Goal: Information Seeking & Learning: Learn about a topic

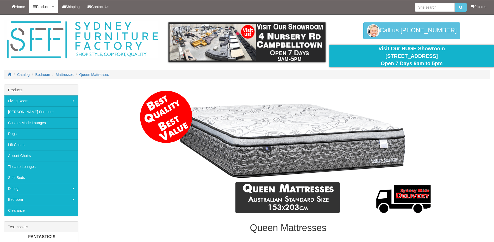
click at [39, 8] on span "Products" at bounding box center [43, 7] width 14 height 4
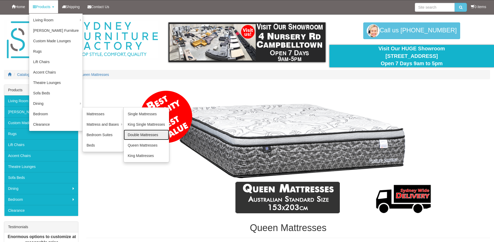
click at [141, 133] on link "Double Mattresses" at bounding box center [146, 135] width 45 height 10
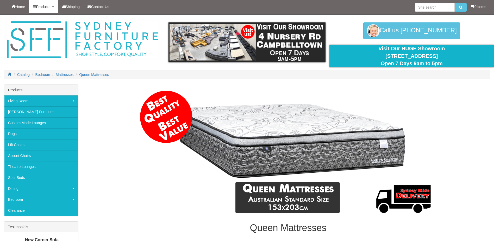
click at [50, 8] on span "Products" at bounding box center [43, 7] width 14 height 4
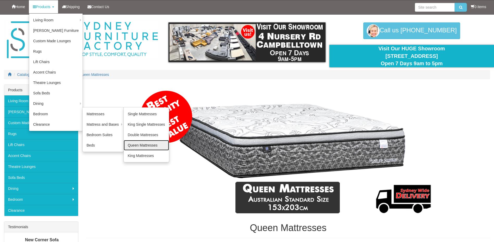
click at [136, 144] on link "Queen Mattresses" at bounding box center [146, 145] width 45 height 10
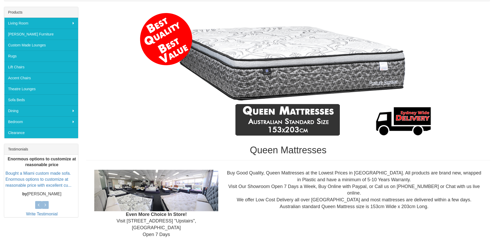
scroll to position [104, 0]
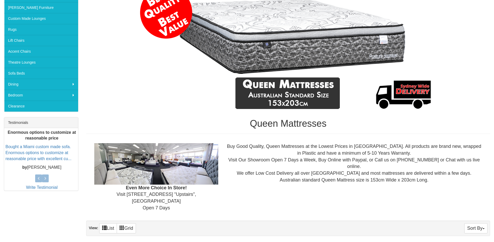
click at [210, 109] on img at bounding box center [288, 48] width 301 height 130
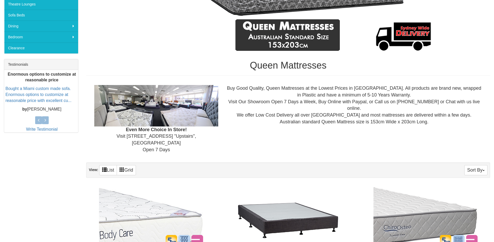
scroll to position [182, 0]
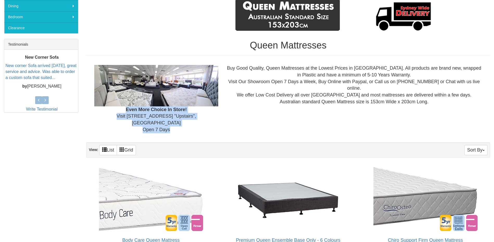
drag, startPoint x: 176, startPoint y: 124, endPoint x: 126, endPoint y: 110, distance: 52.8
click at [126, 110] on div "Even More Choice In Store! Visit 4 Nursery Rd "Upstairs", Campbelltown Open 7 D…" at bounding box center [156, 99] width 132 height 68
drag, startPoint x: 126, startPoint y: 110, endPoint x: 171, endPoint y: 123, distance: 47.1
click at [171, 123] on div "Even More Choice In Store! Visit 4 Nursery Rd "Upstairs", Campbelltown Open 7 D…" at bounding box center [156, 99] width 132 height 68
drag, startPoint x: 174, startPoint y: 123, endPoint x: 127, endPoint y: 110, distance: 48.1
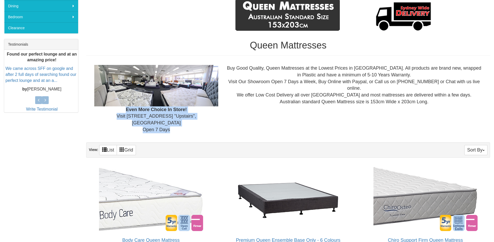
click at [127, 110] on div "Even More Choice In Store! Visit 4 Nursery Rd "Upstairs", Campbelltown Open 7 D…" at bounding box center [156, 99] width 132 height 68
drag, startPoint x: 127, startPoint y: 110, endPoint x: 148, endPoint y: 121, distance: 23.5
click at [148, 121] on div "Even More Choice In Store! Visit 4 Nursery Rd "Upstairs", Campbelltown Open 7 D…" at bounding box center [156, 99] width 132 height 68
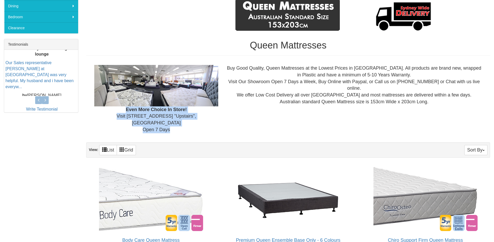
drag, startPoint x: 127, startPoint y: 109, endPoint x: 171, endPoint y: 123, distance: 46.1
click at [171, 123] on div "Even More Choice In Store! Visit 4 Nursery Rd "Upstairs", Campbelltown Open 7 D…" at bounding box center [156, 99] width 132 height 68
click at [173, 124] on div "Even More Choice In Store! Visit 4 Nursery Rd "Upstairs", Campbelltown Open 7 D…" at bounding box center [156, 99] width 132 height 68
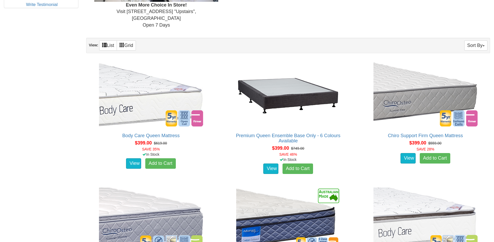
scroll to position [209, 0]
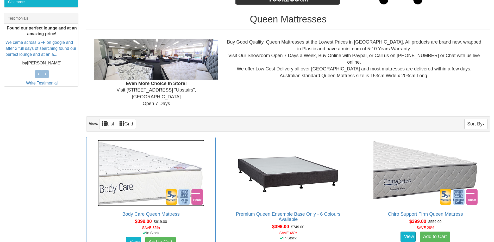
click at [122, 167] on img at bounding box center [151, 173] width 107 height 66
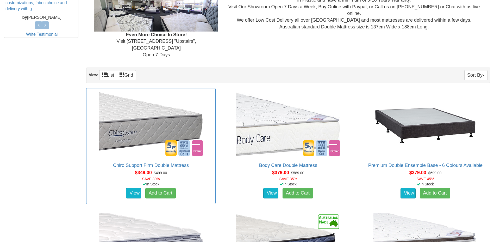
scroll to position [261, 0]
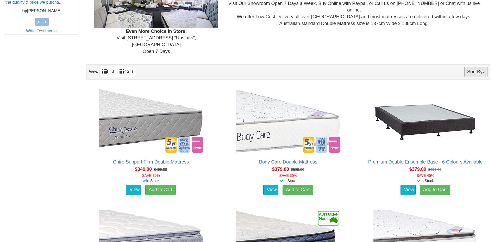
click at [473, 67] on button "Sort By" at bounding box center [476, 72] width 23 height 10
click at [472, 86] on link "Price+" at bounding box center [466, 89] width 41 height 7
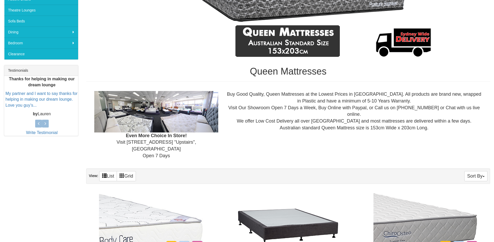
scroll to position [287, 0]
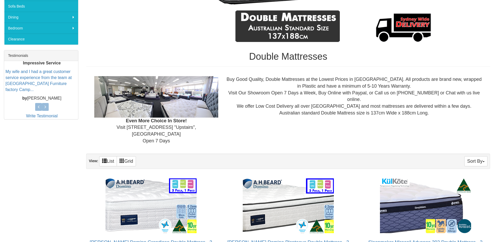
scroll to position [182, 0]
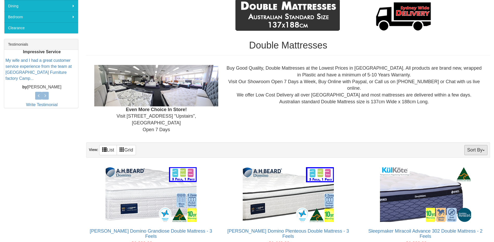
click at [467, 145] on button "Sort By" at bounding box center [476, 150] width 23 height 10
click at [464, 164] on link "Price-" at bounding box center [466, 167] width 41 height 7
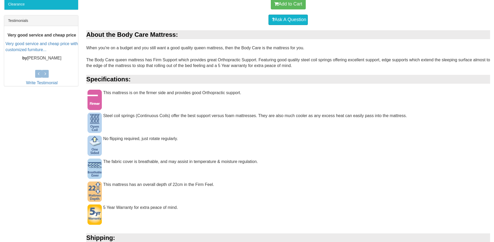
scroll to position [209, 0]
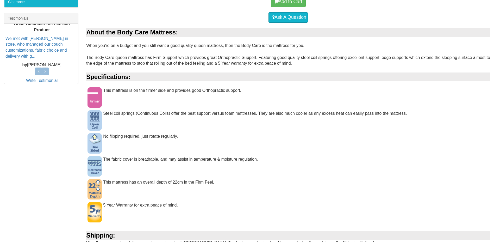
click at [211, 90] on div "This mattress is on the firmer side and provides good Orthopractic support." at bounding box center [288, 92] width 404 height 11
click at [313, 87] on div "This mattress is on the firmer side and provides good Orthopractic support." at bounding box center [288, 92] width 404 height 11
click at [233, 89] on div "This mattress is on the firmer side and provides good Orthopractic support." at bounding box center [288, 92] width 404 height 11
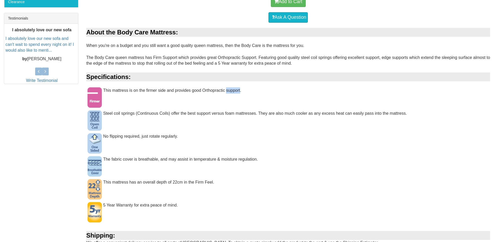
click at [233, 89] on div "This mattress is on the firmer side and provides good Orthopractic support." at bounding box center [288, 92] width 404 height 11
click at [214, 89] on div "This mattress is on the firmer side and provides good Orthopractic support." at bounding box center [288, 92] width 404 height 11
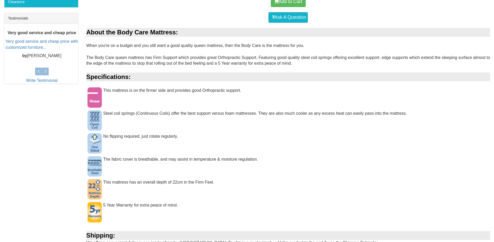
click at [310, 155] on div "About the Body Care Mattress: When you're on a budget and you still want a good…" at bounding box center [288, 156] width 404 height 257
click at [249, 131] on div "About the Body Care Mattress: When you're on a budget and you still want a good…" at bounding box center [288, 156] width 404 height 257
click at [144, 113] on div "Steel coil springs (Continuous Coils) offer the best support versus foam mattre…" at bounding box center [288, 115] width 404 height 11
drag, startPoint x: 144, startPoint y: 113, endPoint x: 192, endPoint y: 112, distance: 48.0
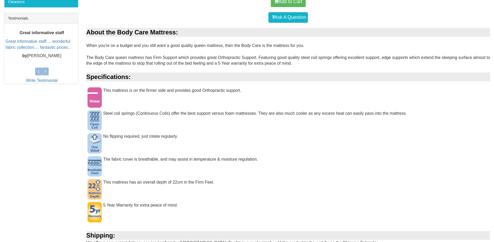
click at [192, 112] on div "Steel coil springs (Continuous Coils) offer the best support versus foam mattre…" at bounding box center [288, 115] width 404 height 11
drag, startPoint x: 192, startPoint y: 112, endPoint x: 221, endPoint y: 112, distance: 29.2
click at [221, 112] on div "Steel coil springs (Continuous Coils) offer the best support versus foam mattre…" at bounding box center [288, 115] width 404 height 11
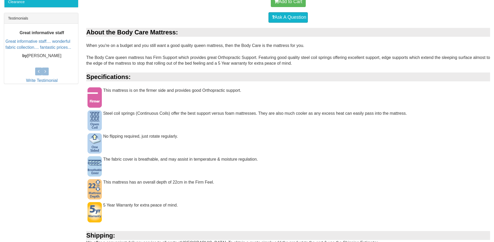
drag, startPoint x: 221, startPoint y: 112, endPoint x: 240, endPoint y: 113, distance: 19.6
click at [240, 113] on div "Steel coil springs (Continuous Coils) offer the best support versus foam mattre…" at bounding box center [288, 115] width 404 height 11
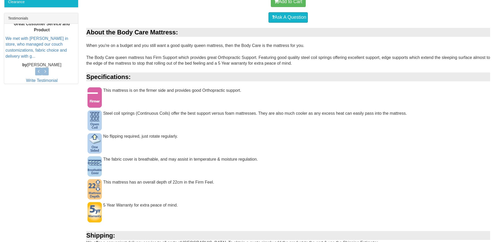
click at [161, 104] on div "About the Body Care Mattress: When you're on a budget and you still want a good…" at bounding box center [288, 156] width 404 height 257
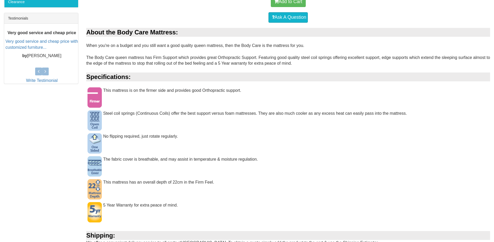
click at [49, 143] on div "Body Care Queen Mattress Was $619.00 NOW $399.00 You Save: 35% Add to Cart Ask …" at bounding box center [247, 80] width 494 height 409
click at [150, 140] on div "No flipping required, just rotate regularly." at bounding box center [288, 138] width 404 height 11
drag, startPoint x: 150, startPoint y: 140, endPoint x: 168, endPoint y: 135, distance: 18.8
click at [168, 135] on div "No flipping required, just rotate regularly." at bounding box center [288, 138] width 404 height 11
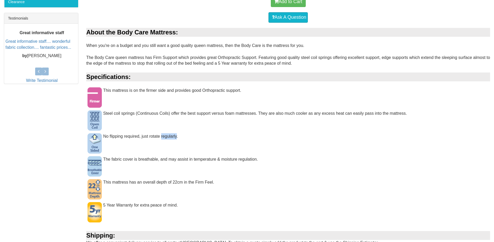
click at [168, 135] on div "No flipping required, just rotate regularly." at bounding box center [288, 138] width 404 height 11
click at [249, 160] on div "The fabric cover is breathable, and may assist in temperature & moisture regula…" at bounding box center [288, 161] width 404 height 11
drag, startPoint x: 249, startPoint y: 160, endPoint x: 228, endPoint y: 161, distance: 20.9
click at [228, 161] on div "The fabric cover is breathable, and may assist in temperature & moisture regula…" at bounding box center [288, 161] width 404 height 11
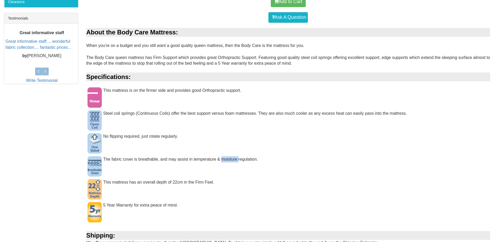
click at [228, 161] on div "The fabric cover is breathable, and may assist in temperature & moisture regula…" at bounding box center [288, 161] width 404 height 11
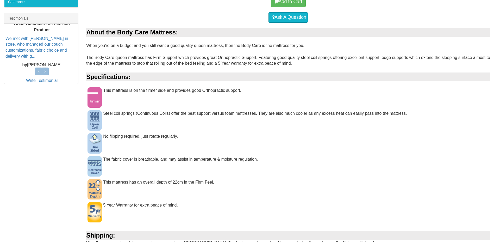
drag, startPoint x: 228, startPoint y: 161, endPoint x: 207, endPoint y: 159, distance: 21.2
click at [207, 159] on div "The fabric cover is breathable, and may assist in temperature & moisture regula…" at bounding box center [288, 161] width 404 height 11
click at [242, 113] on div "Steel coil springs (Continuous Coils) offer the best support versus foam mattre…" at bounding box center [288, 115] width 404 height 11
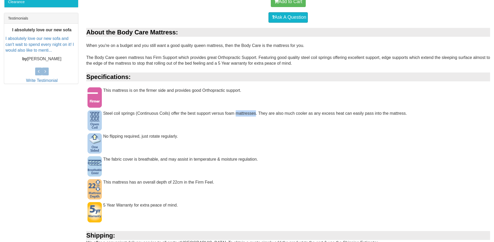
click at [242, 113] on div "Steel coil springs (Continuous Coils) offer the best support versus foam mattre…" at bounding box center [288, 115] width 404 height 11
drag, startPoint x: 242, startPoint y: 113, endPoint x: 237, endPoint y: 144, distance: 31.5
click at [237, 144] on div "No flipping required, just rotate regularly." at bounding box center [288, 138] width 404 height 11
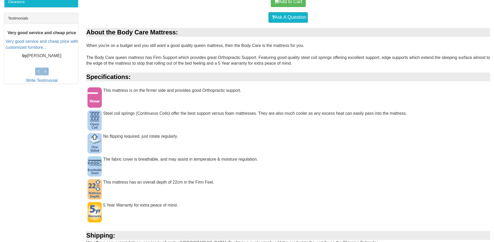
click at [181, 88] on div "This mattress is on the firmer side and provides good Orthopractic support." at bounding box center [288, 92] width 404 height 11
click at [121, 89] on div "This mattress is on the firmer side and provides good Orthopractic support." at bounding box center [288, 92] width 404 height 11
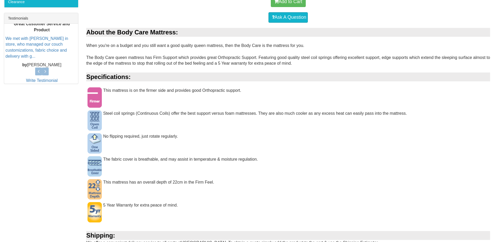
drag, startPoint x: 121, startPoint y: 89, endPoint x: 157, endPoint y: 89, distance: 35.2
click at [157, 89] on div "This mattress is on the firmer side and provides good Orthopractic support." at bounding box center [288, 92] width 404 height 11
click at [206, 89] on div "This mattress is on the firmer side and provides good Orthopractic support." at bounding box center [288, 92] width 404 height 11
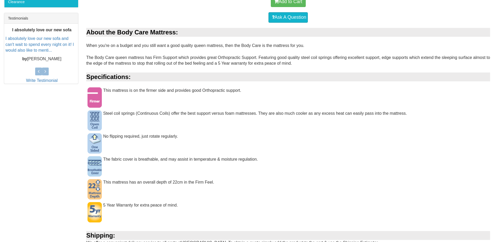
drag, startPoint x: 206, startPoint y: 89, endPoint x: 235, endPoint y: 90, distance: 28.4
click at [235, 90] on div "This mattress is on the firmer side and provides good Orthopractic support." at bounding box center [288, 92] width 404 height 11
drag, startPoint x: 235, startPoint y: 90, endPoint x: 241, endPoint y: 111, distance: 22.5
click at [241, 111] on div "Steel coil springs (Continuous Coils) offer the best support versus foam mattre…" at bounding box center [288, 115] width 404 height 11
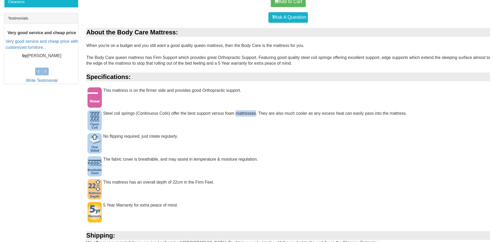
click at [241, 111] on div "Steel coil springs (Continuous Coils) offer the best support versus foam mattre…" at bounding box center [288, 115] width 404 height 11
click at [352, 205] on div "5 Year Warranty for extra peace of mind." at bounding box center [288, 207] width 404 height 11
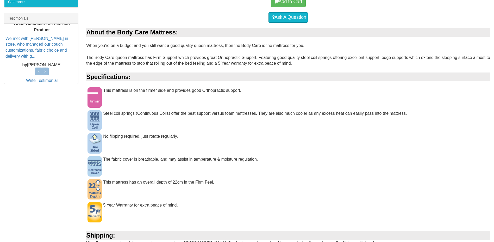
click at [343, 171] on div "About the Body Care Mattress: When you're on a budget and you still want a good…" at bounding box center [288, 156] width 404 height 257
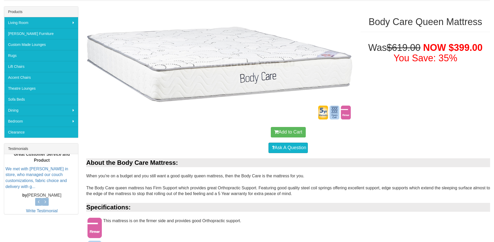
scroll to position [0, 0]
